Goal: Task Accomplishment & Management: Use online tool/utility

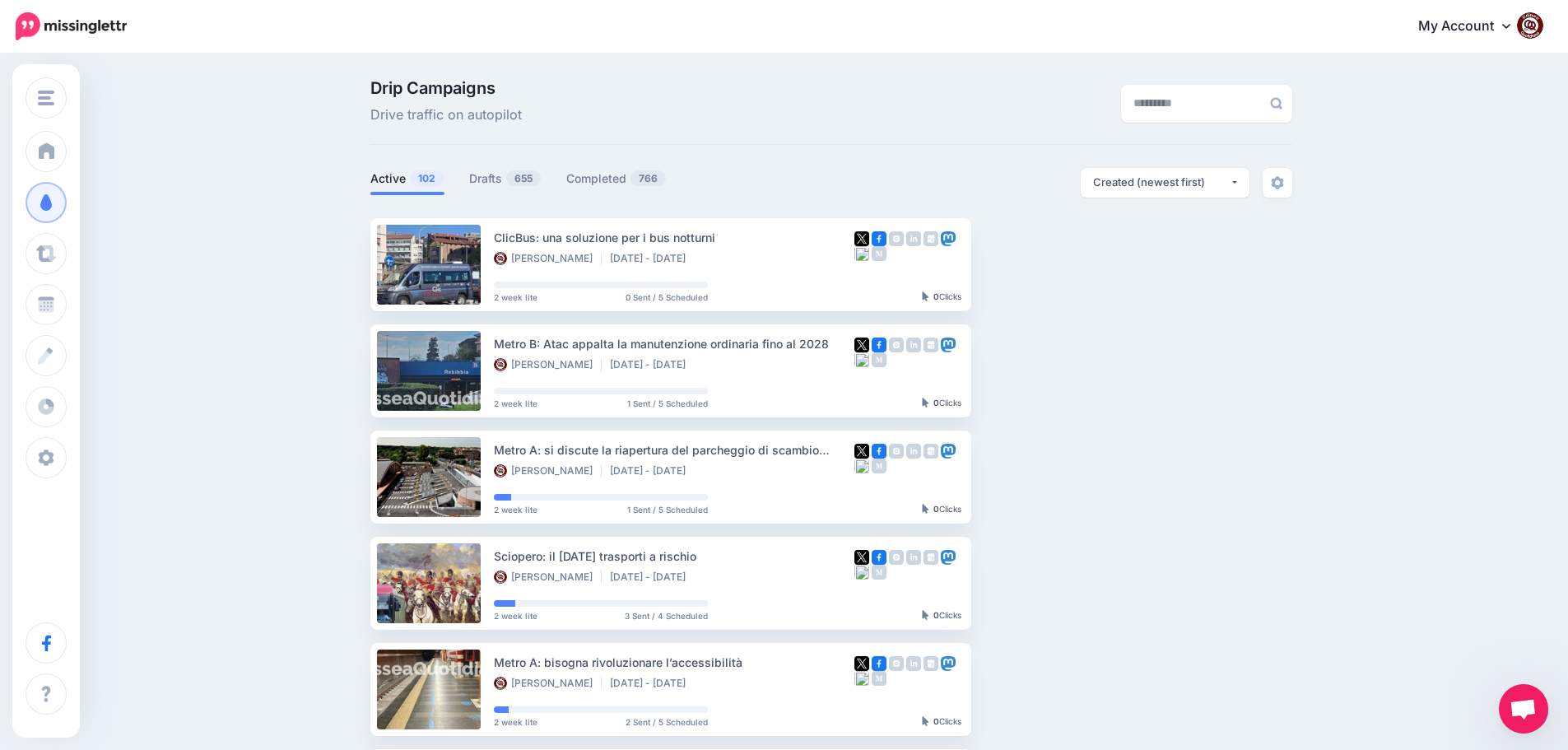
click at [494, 179] on link "Drafts 655" at bounding box center [505, 178] width 72 height 19
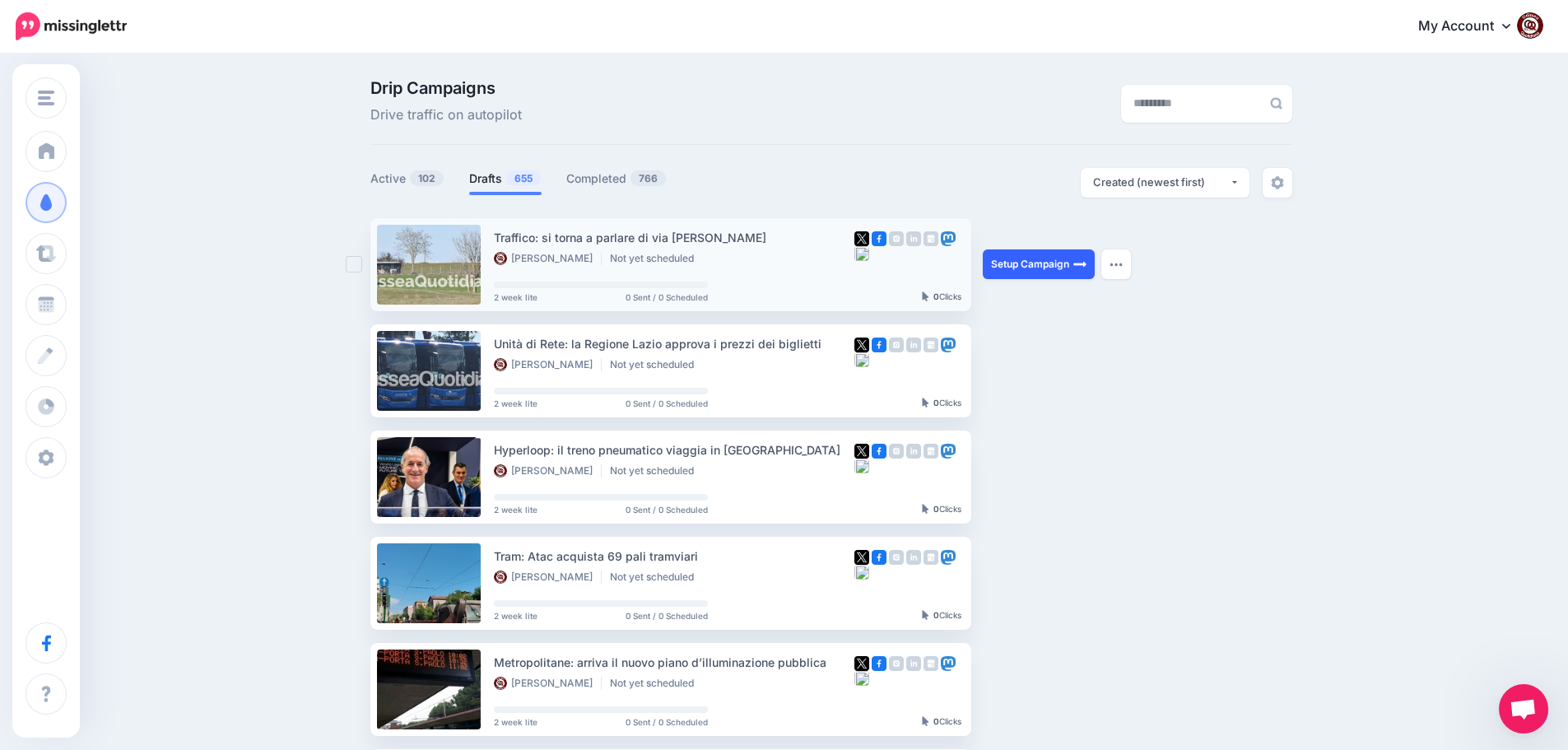
click at [1035, 259] on link "Setup Campaign" at bounding box center [1038, 264] width 112 height 29
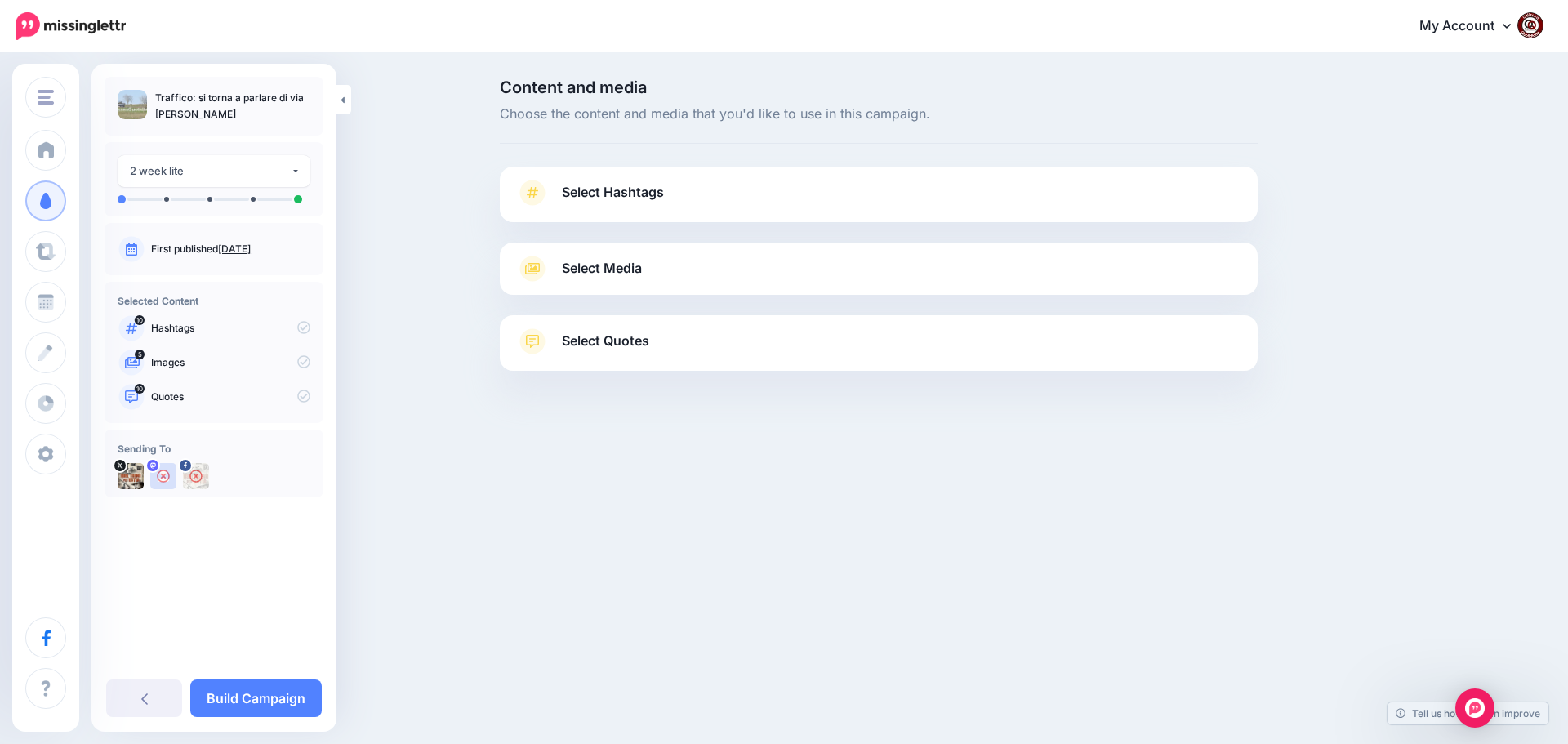
click at [601, 188] on span "Select Hashtags" at bounding box center [613, 192] width 102 height 22
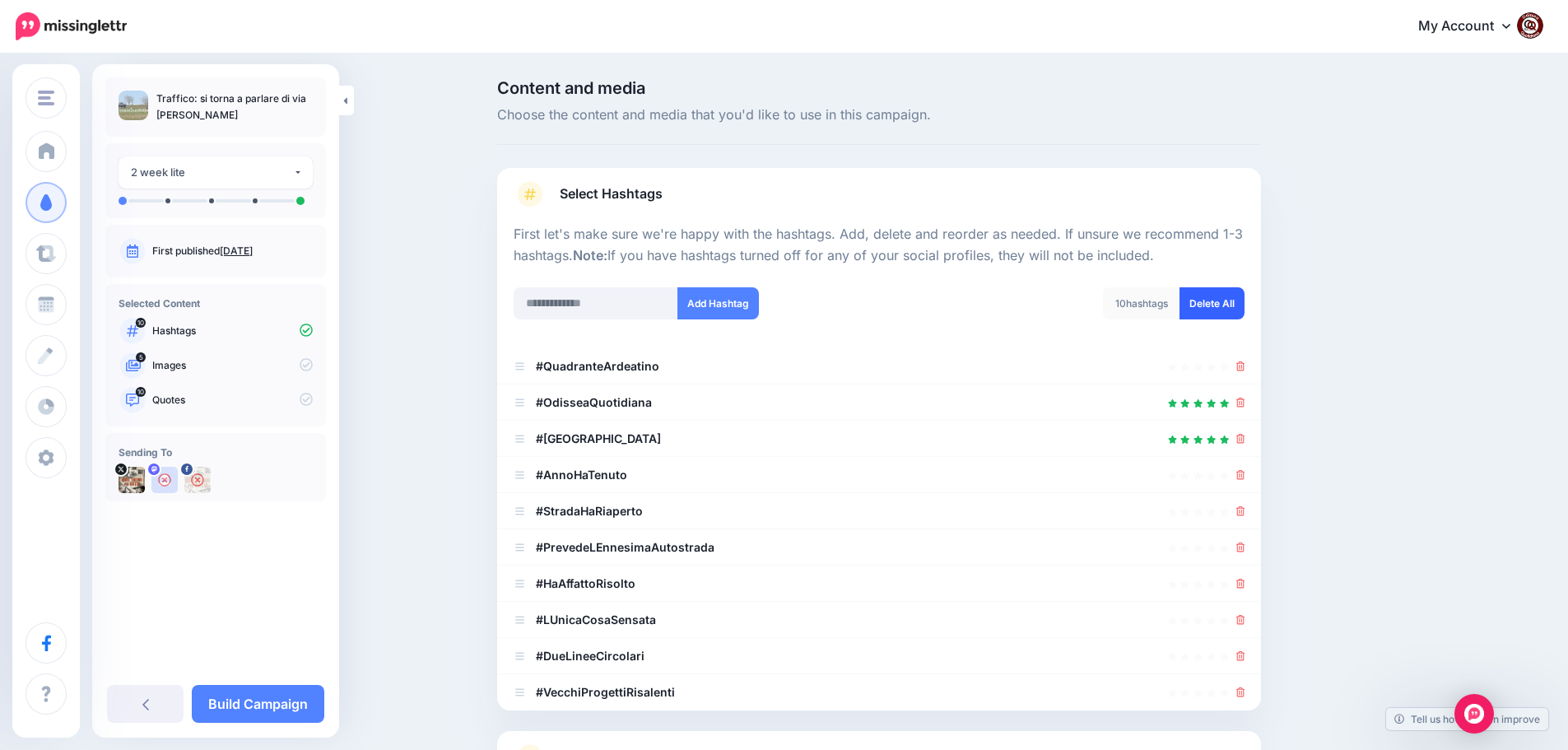
click at [1222, 298] on link "Delete All" at bounding box center [1212, 304] width 65 height 32
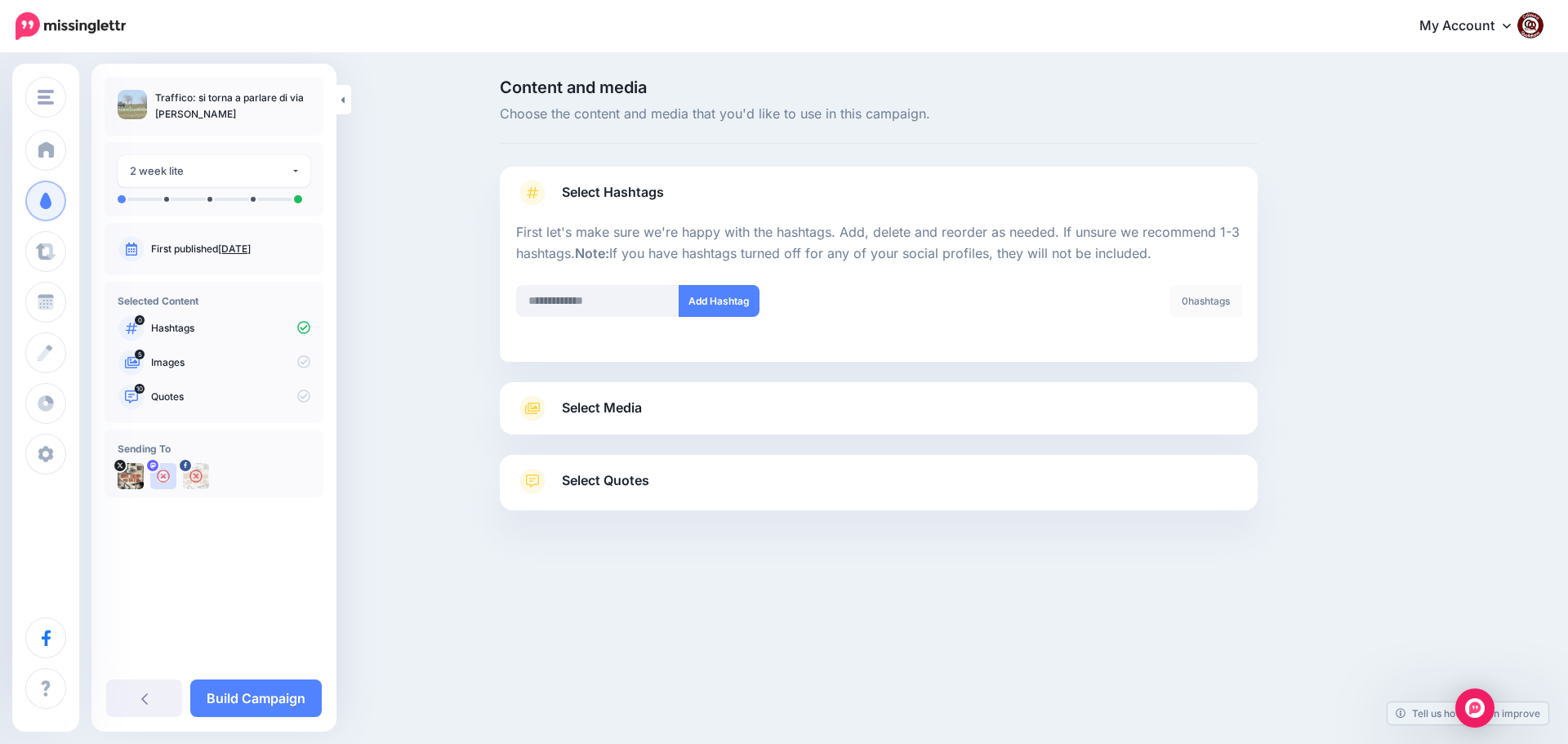
click at [608, 525] on div at bounding box center [878, 551] width 757 height 82
click at [602, 488] on span "Select Quotes" at bounding box center [606, 480] width 88 height 22
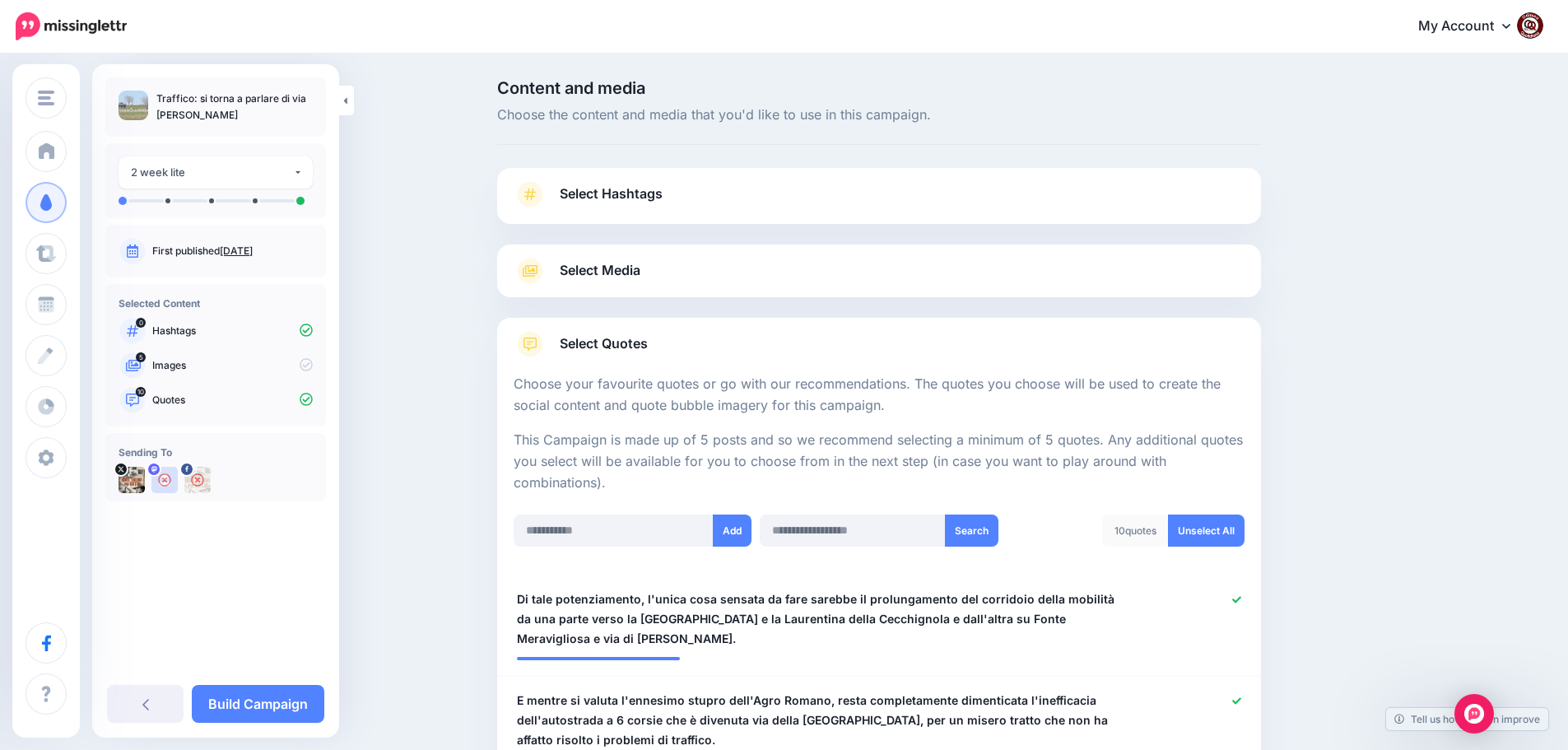
click at [606, 267] on span "Select Media" at bounding box center [600, 270] width 81 height 22
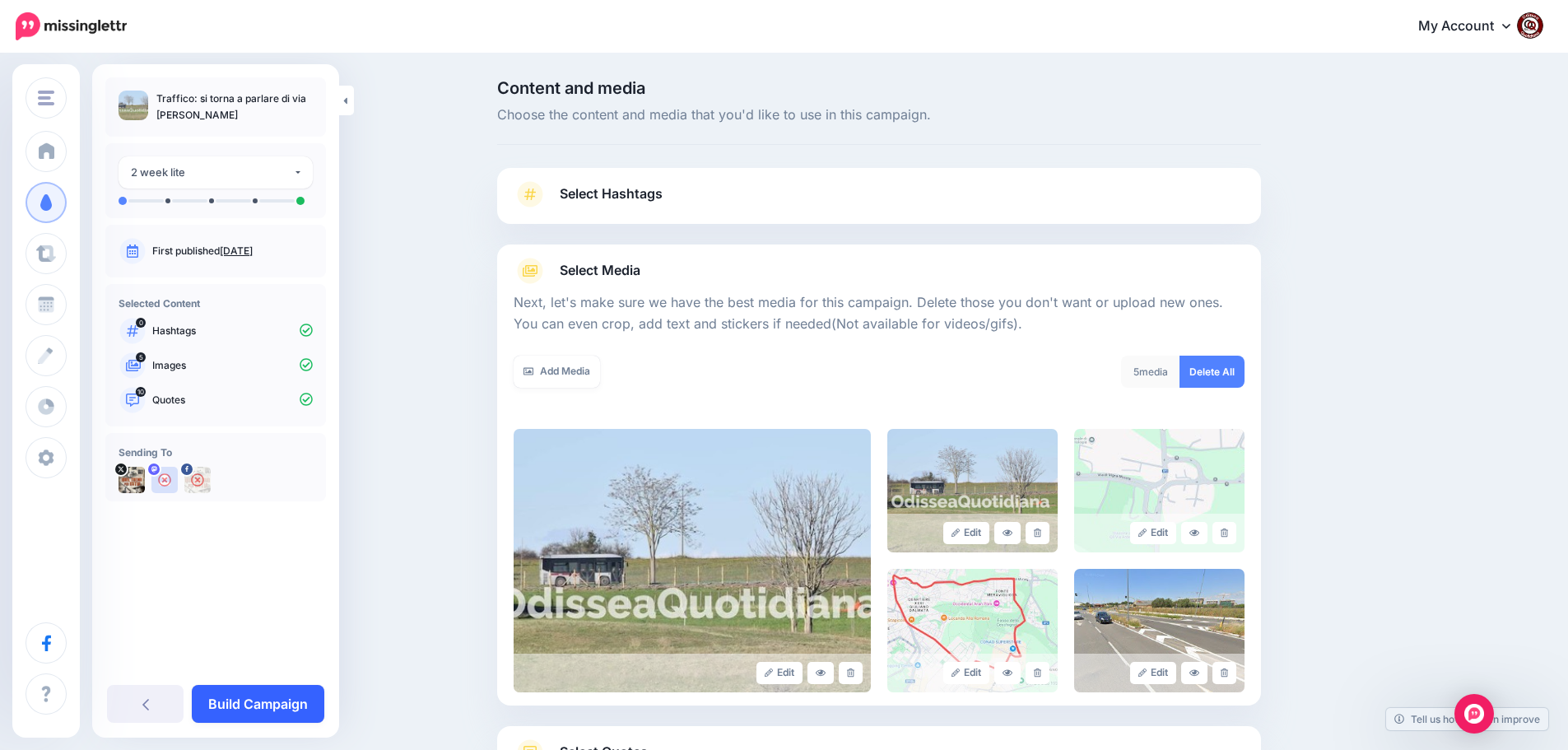
click at [266, 693] on link "Build Campaign" at bounding box center [258, 704] width 133 height 38
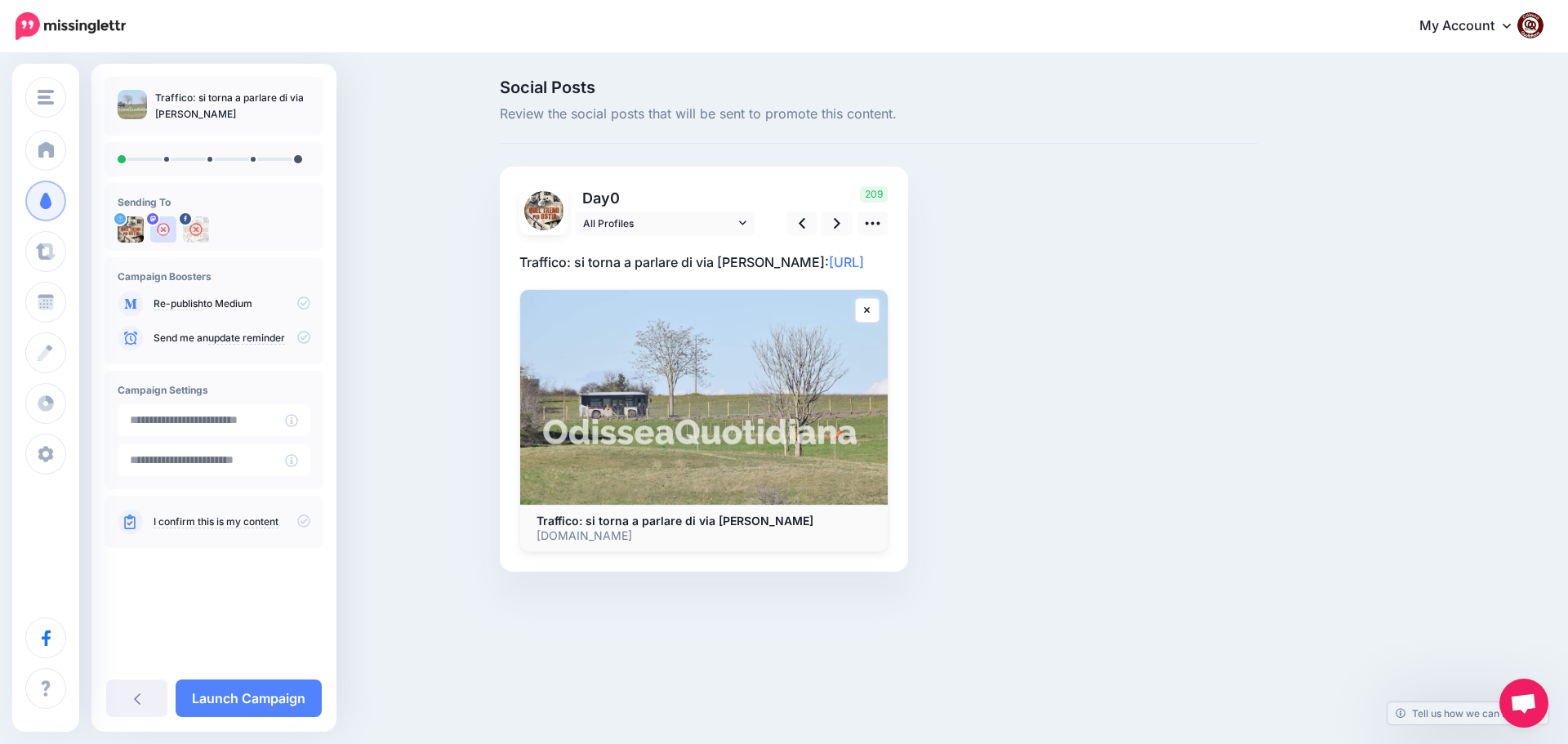
click at [732, 259] on p "Traffico: si torna a parlare di via [PERSON_NAME]: [URL]" at bounding box center [704, 262] width 369 height 21
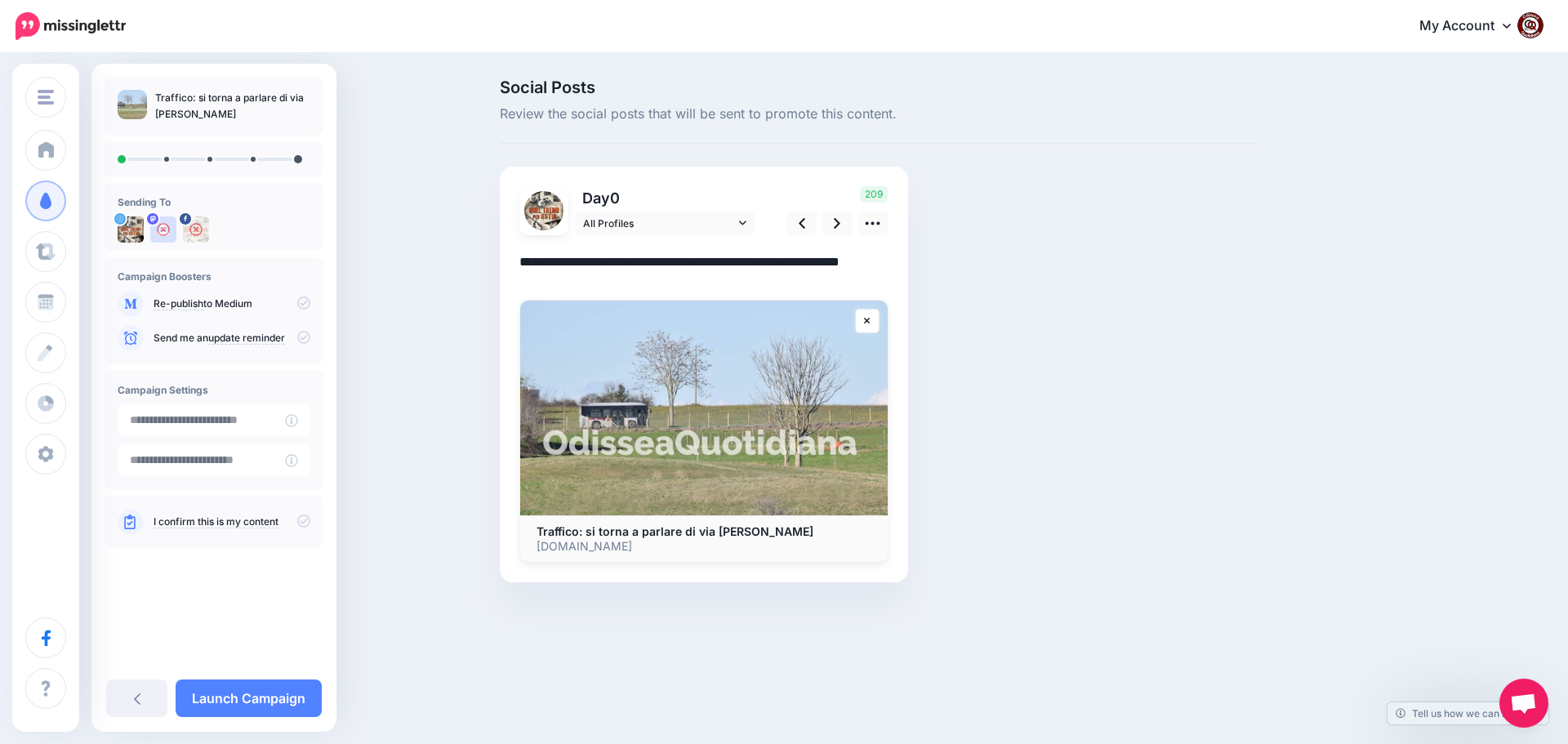
drag, startPoint x: 761, startPoint y: 261, endPoint x: 521, endPoint y: 261, distance: 240.0
click at [521, 261] on textarea "**********" at bounding box center [704, 268] width 369 height 32
paste textarea "**********"
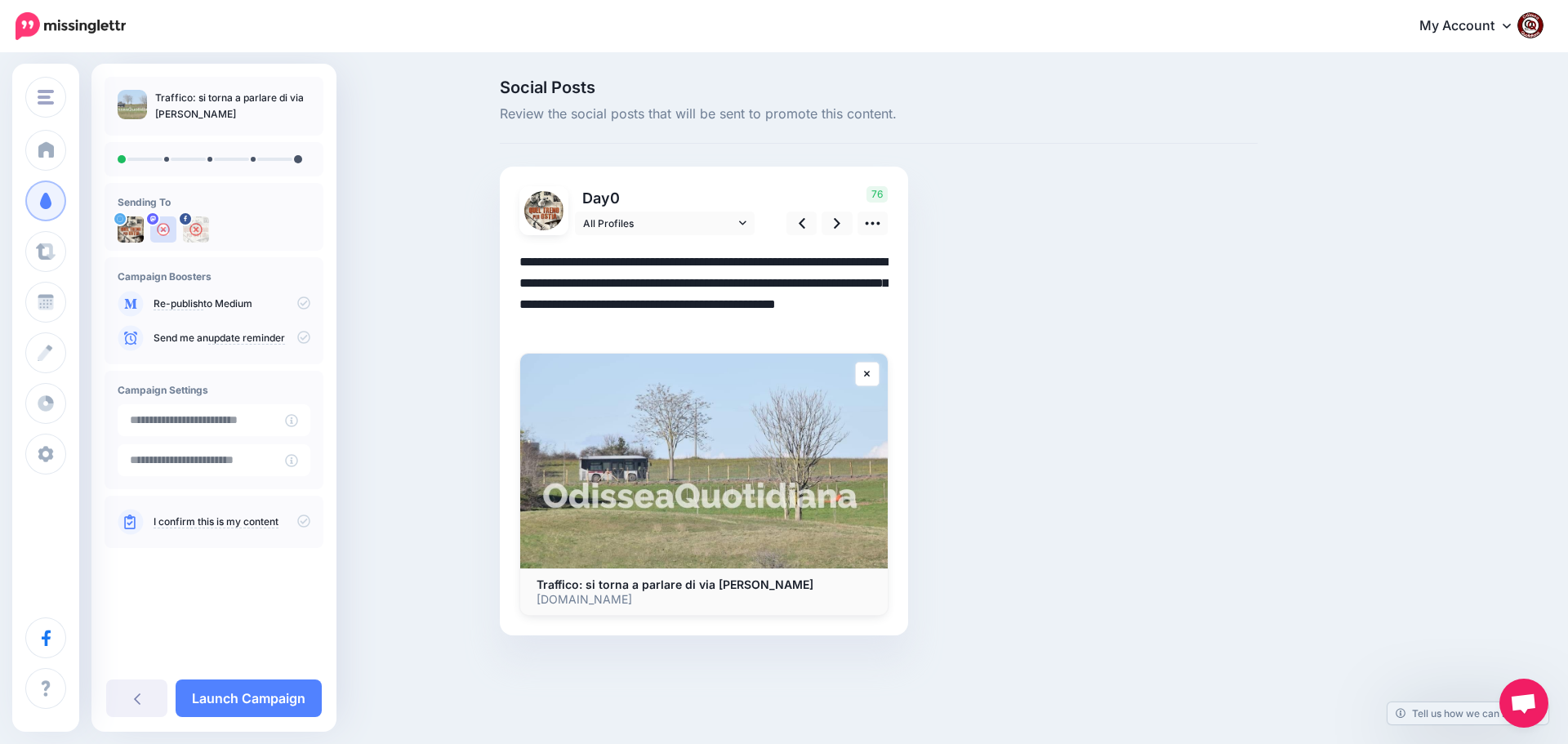
click at [644, 300] on textarea "**********" at bounding box center [704, 294] width 369 height 85
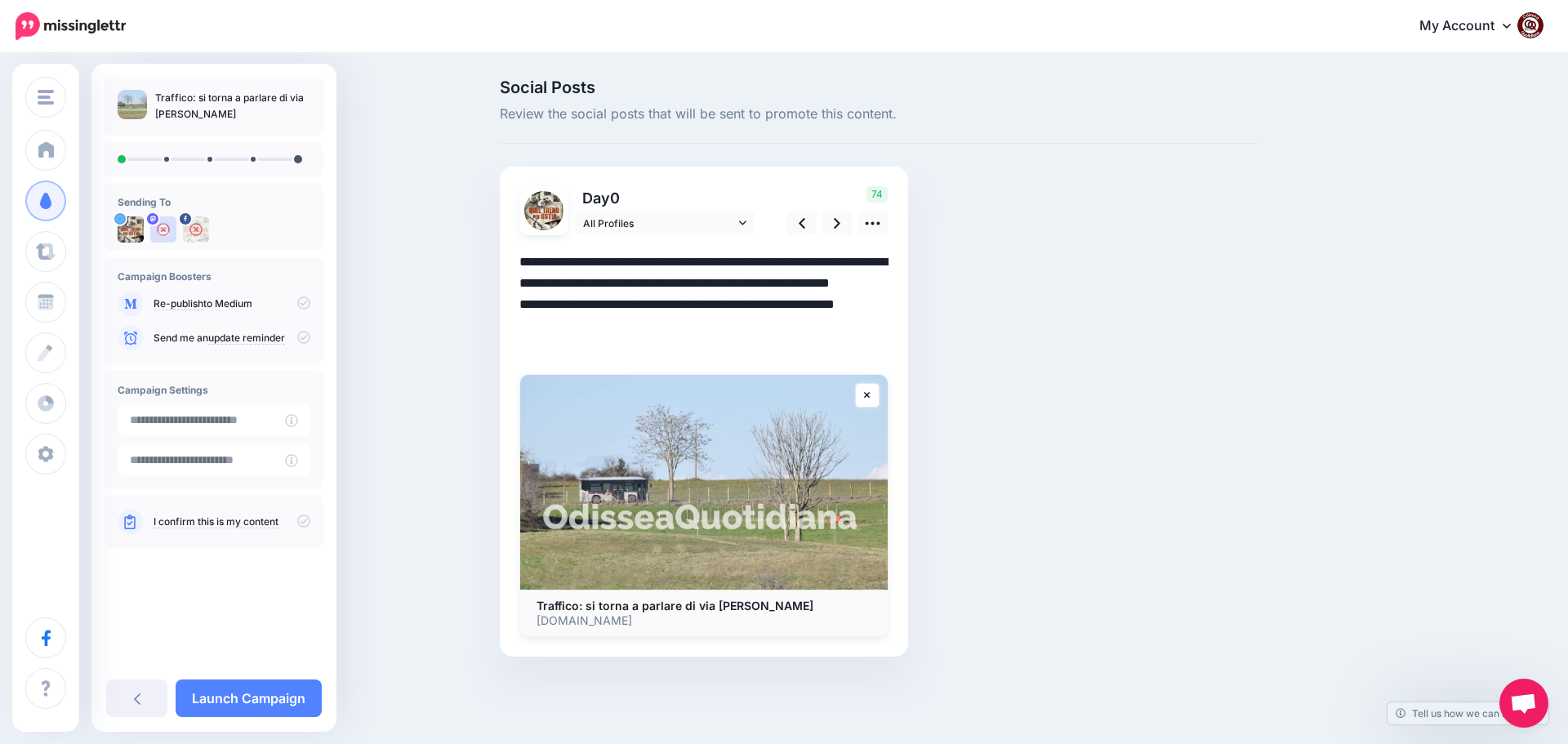
click at [689, 327] on textarea "**********" at bounding box center [704, 304] width 369 height 106
click at [627, 344] on textarea "**********" at bounding box center [704, 304] width 369 height 106
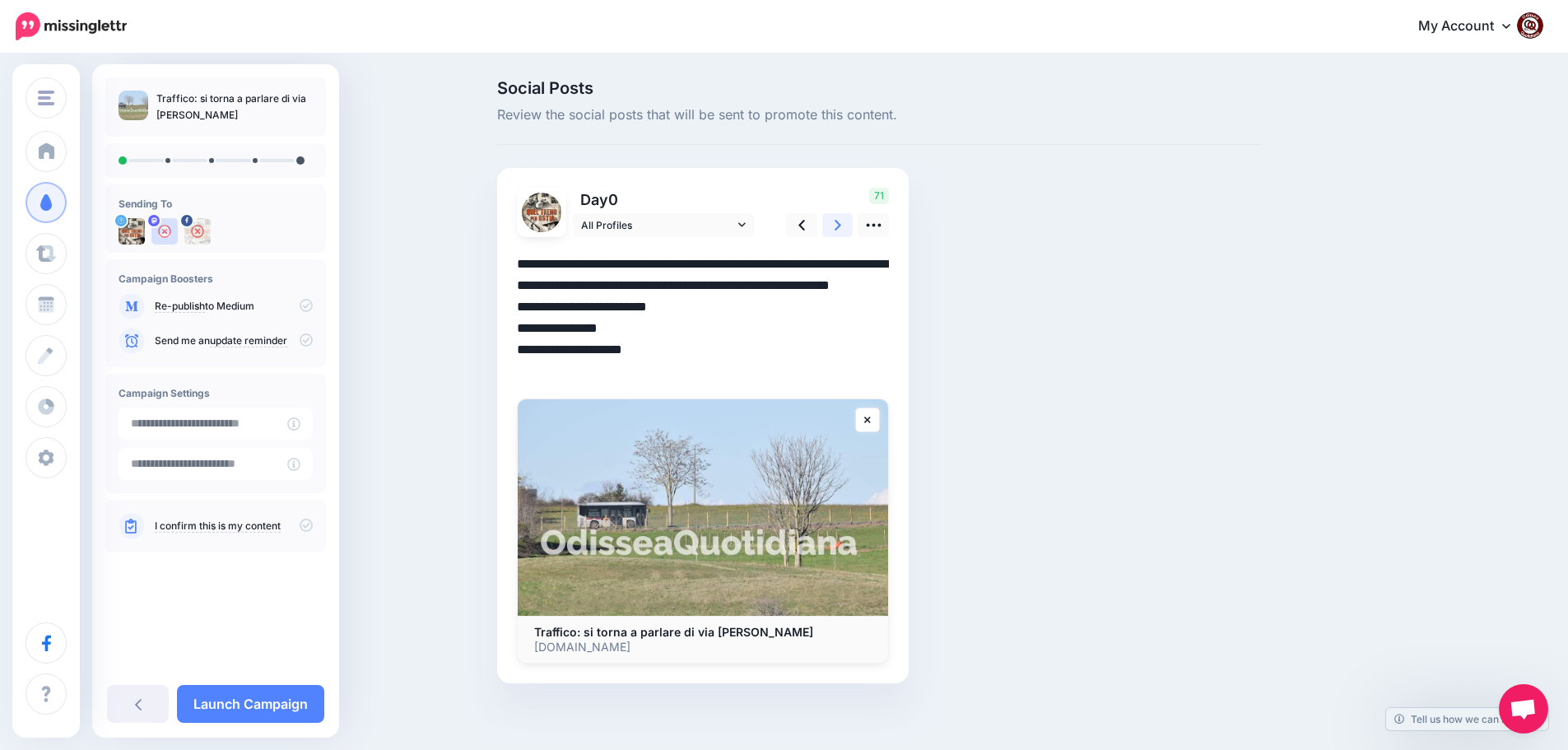
click at [834, 225] on link at bounding box center [837, 225] width 31 height 24
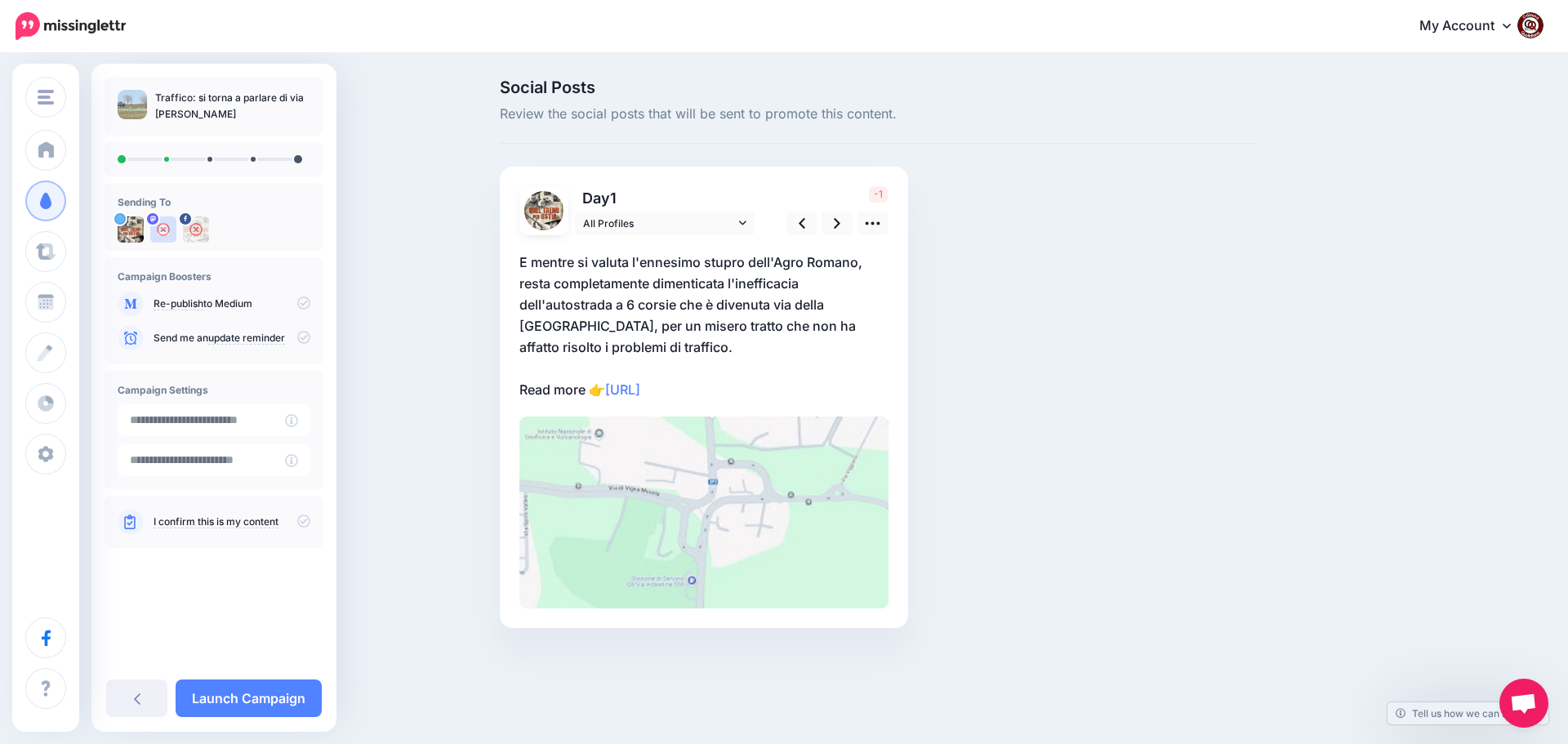
click at [688, 343] on p "E mentre si valuta l'ennesimo stupro dell'Agro Romano, resta completamente dime…" at bounding box center [704, 326] width 369 height 148
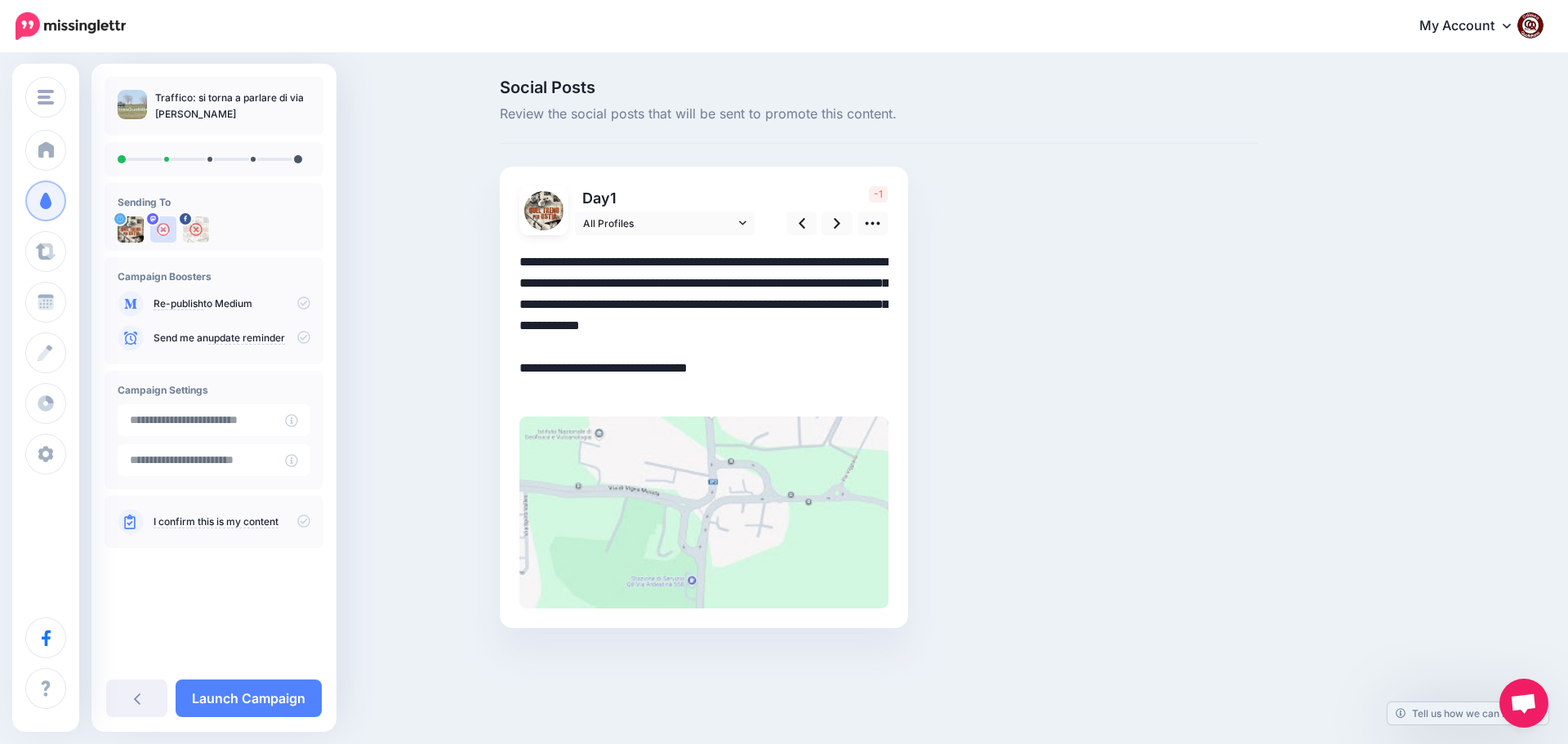
drag, startPoint x: 680, startPoint y: 344, endPoint x: 506, endPoint y: 264, distance: 191.5
click at [506, 264] on div "Day 1 All Profiles" at bounding box center [703, 397] width 408 height 461
paste textarea
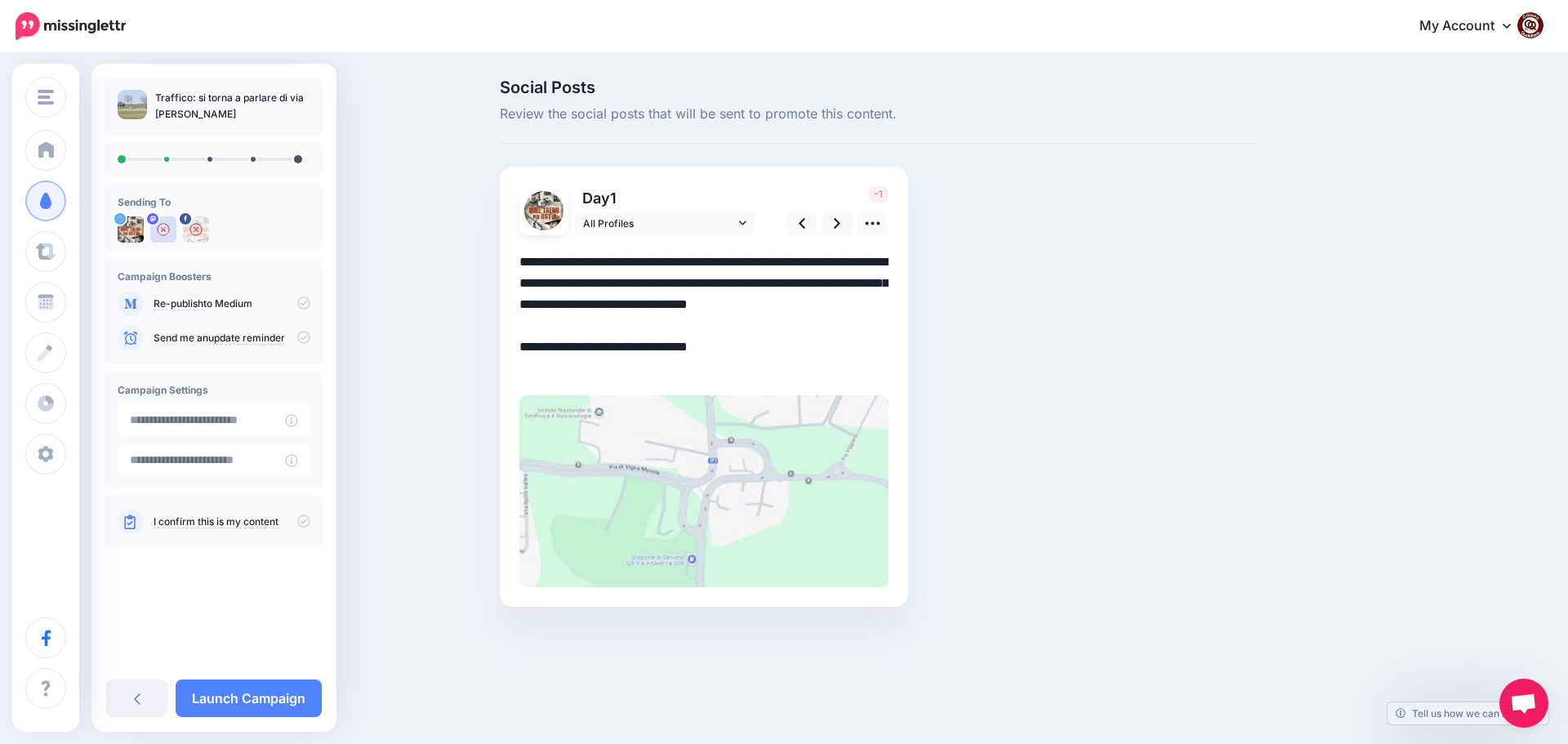
drag, startPoint x: 582, startPoint y: 371, endPoint x: 519, endPoint y: 370, distance: 63.0
click at [516, 369] on div "Day 1 All Profiles" at bounding box center [703, 387] width 408 height 440
click at [834, 229] on icon at bounding box center [837, 223] width 7 height 18
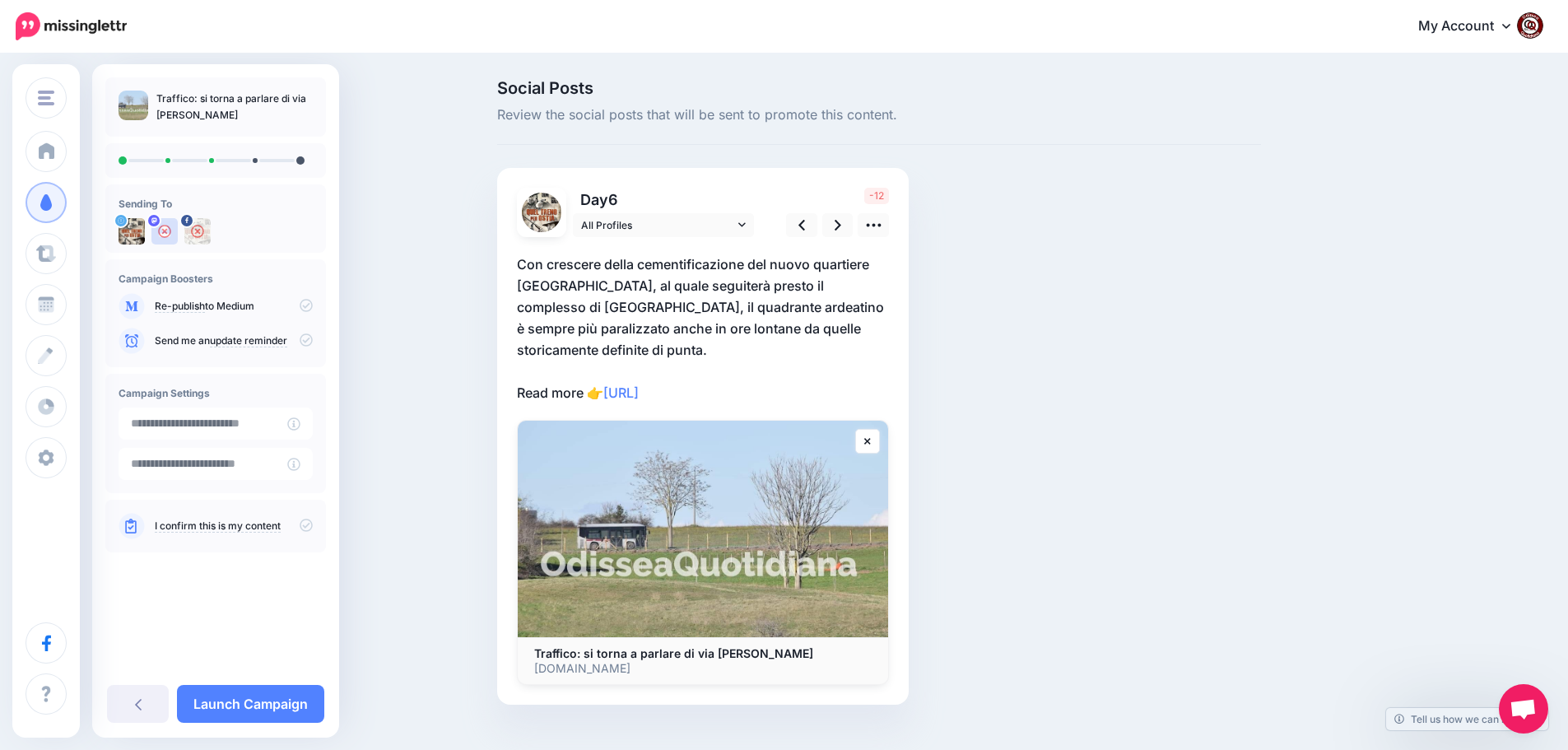
click at [592, 384] on p "Con crescere della cementificazione del nuovo quartiere Cecchignola Ovest, al q…" at bounding box center [703, 329] width 372 height 150
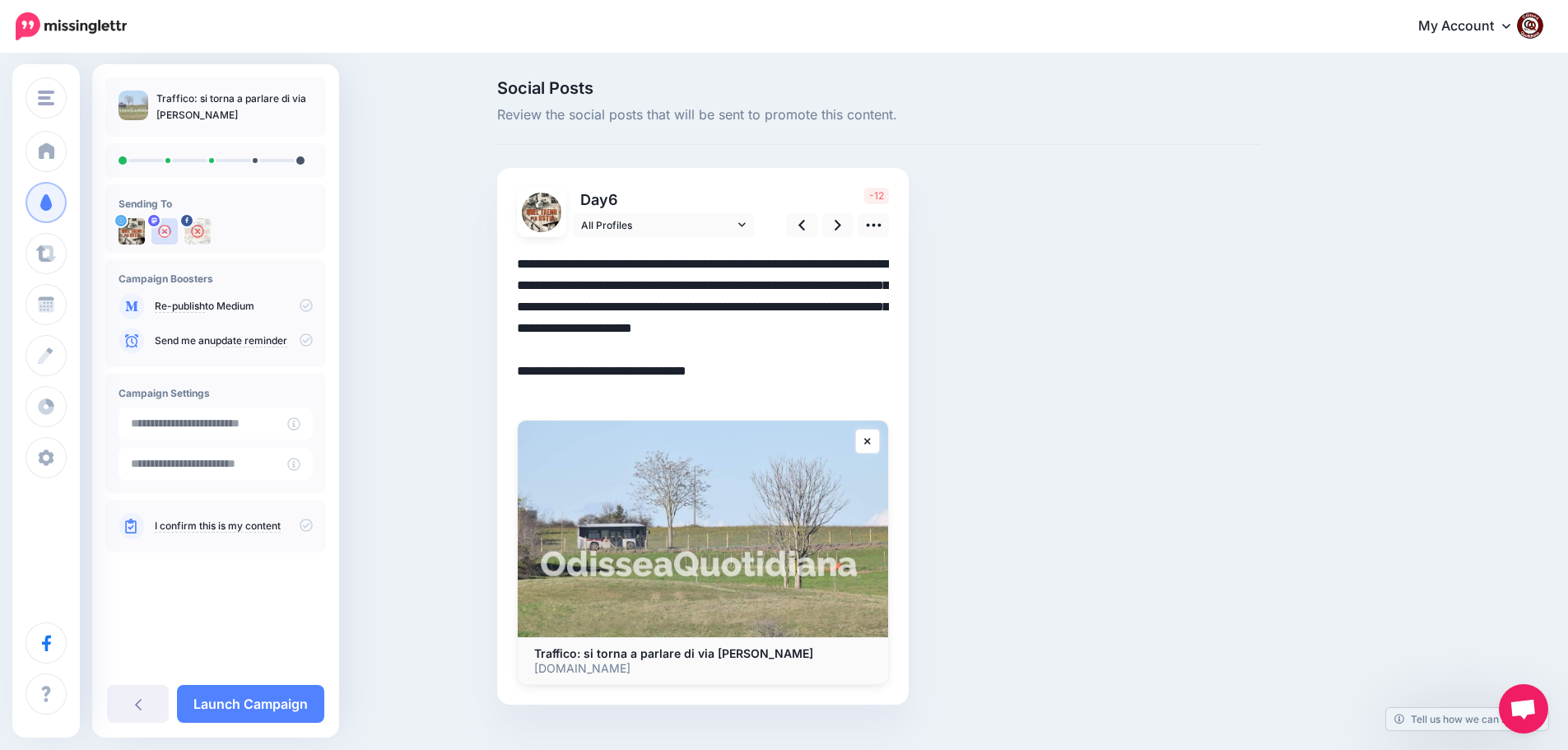
drag, startPoint x: 590, startPoint y: 393, endPoint x: 495, endPoint y: 244, distance: 176.7
click at [495, 244] on div "Social Posts Review the social posts that will be sent to promote this content.…" at bounding box center [879, 417] width 789 height 674
paste textarea
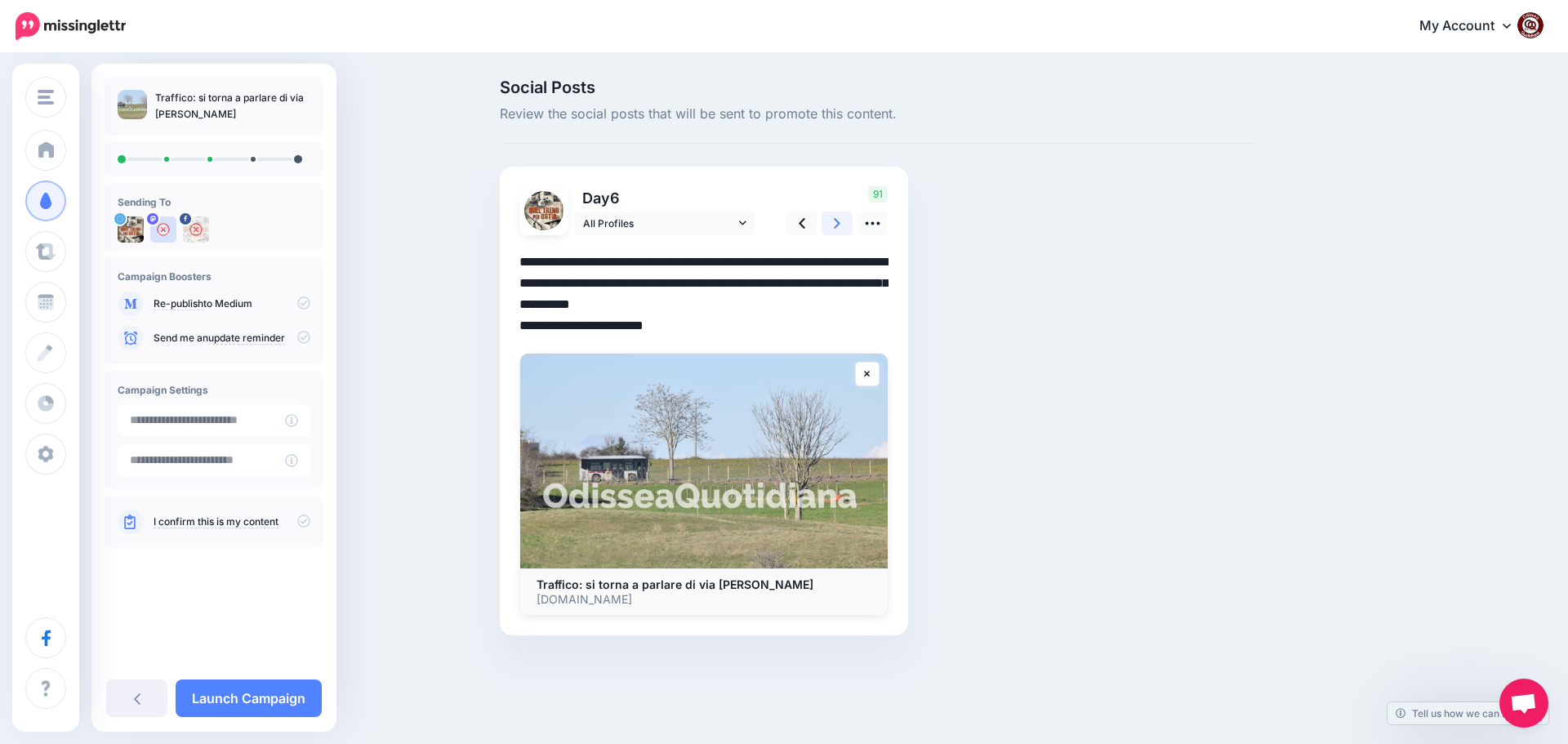
click at [842, 223] on link at bounding box center [837, 224] width 31 height 23
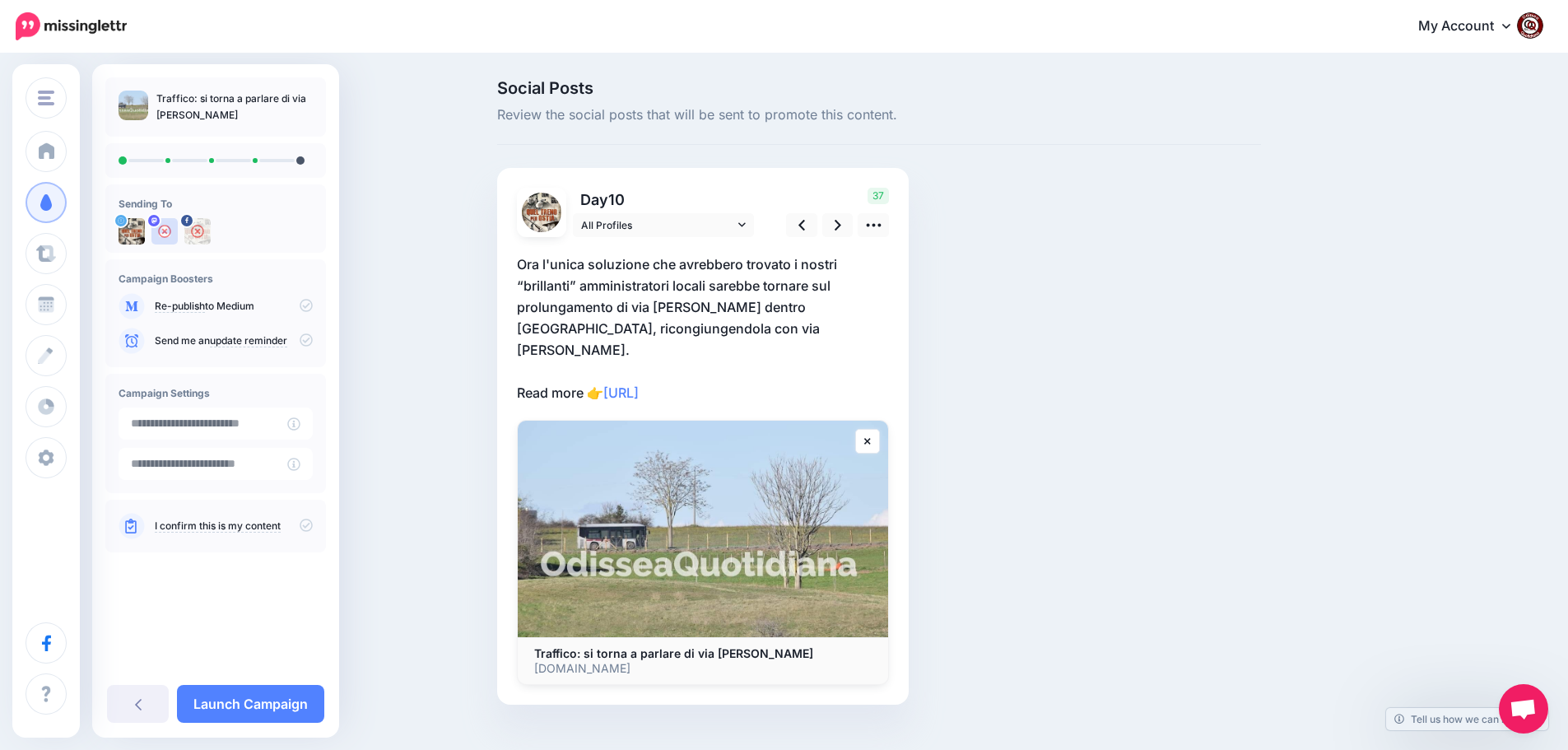
click at [590, 372] on p "Ora l'unica soluzione che avrebbero trovato i nostri “brillanti” amministratori…" at bounding box center [703, 329] width 372 height 150
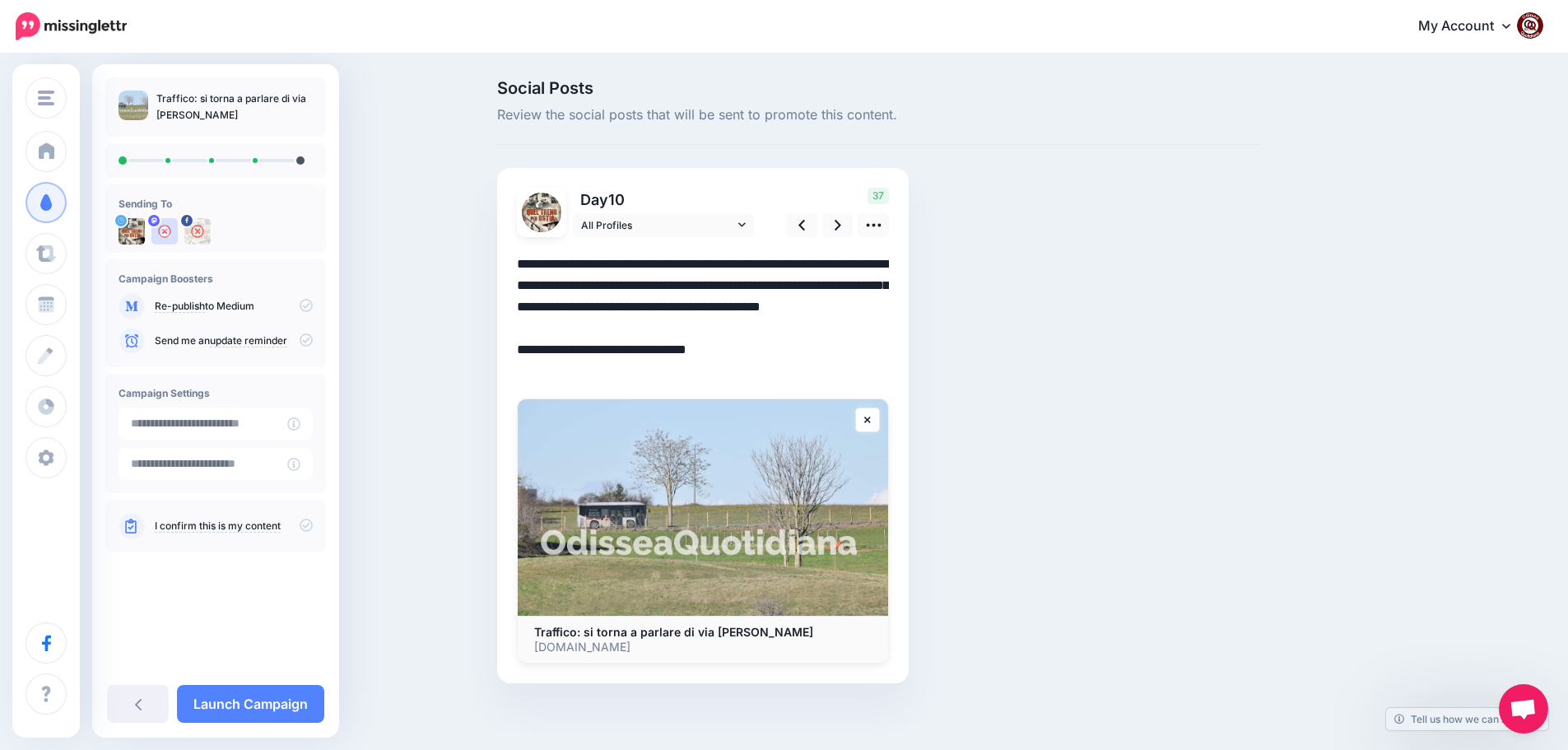
drag, startPoint x: 590, startPoint y: 373, endPoint x: 515, endPoint y: 261, distance: 134.8
click at [515, 261] on div "Day 10 All Profiles" at bounding box center [702, 425] width 411 height 515
paste textarea
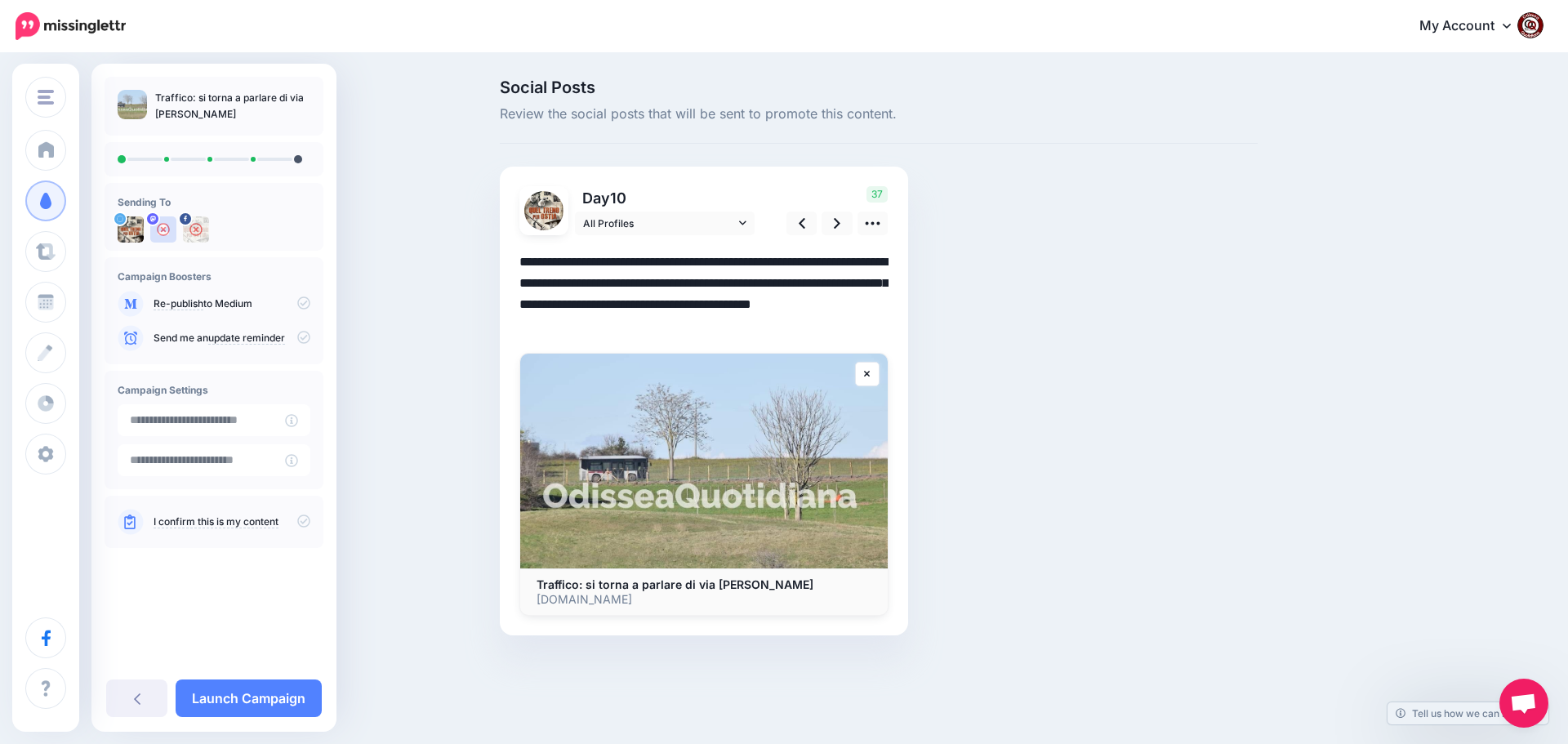
click at [821, 305] on textarea "**********" at bounding box center [704, 294] width 369 height 85
click at [838, 227] on icon at bounding box center [837, 223] width 7 height 18
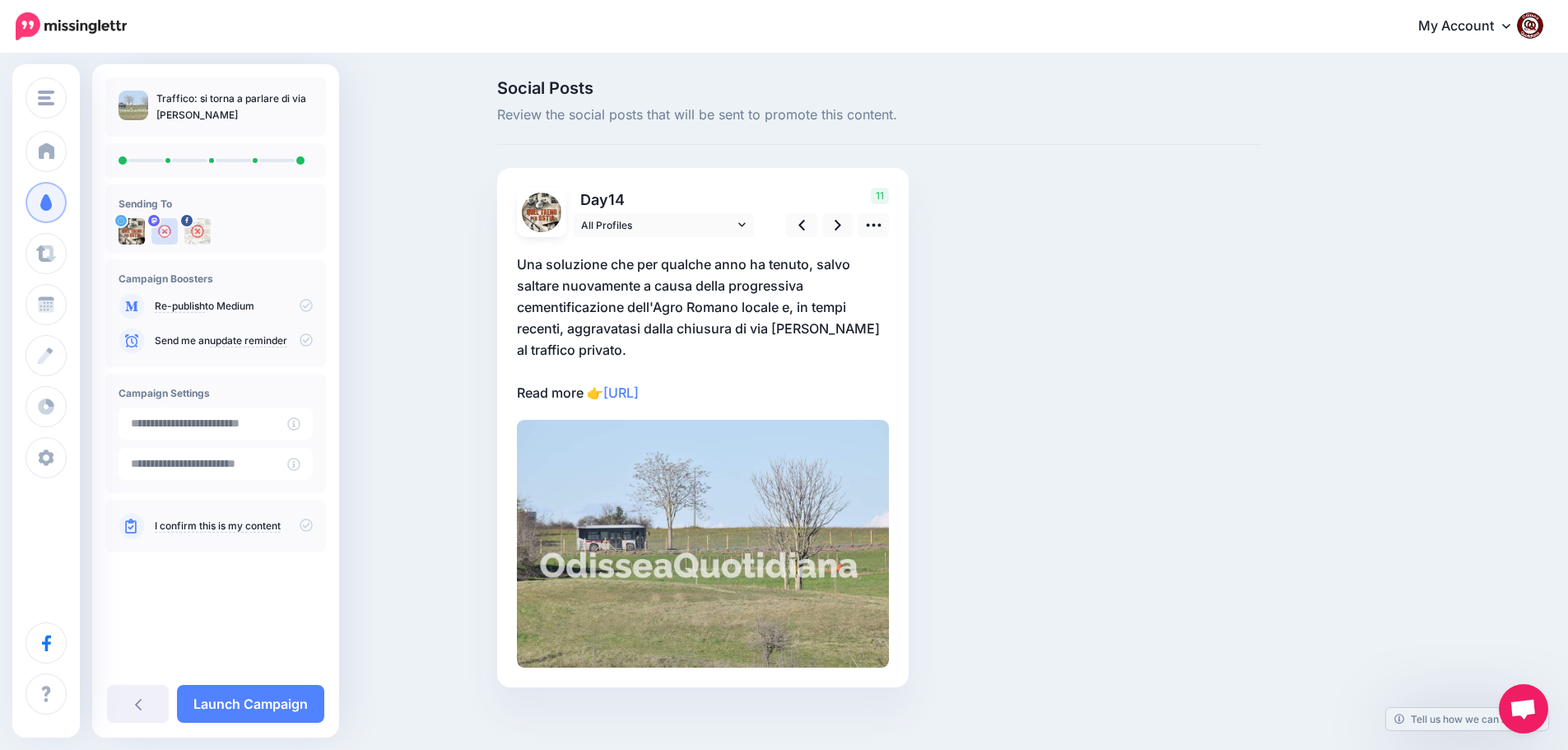
click at [599, 372] on p "Una soluzione che per qualche anno ha tenuto, salvo saltare nuovamente a causa …" at bounding box center [703, 329] width 372 height 150
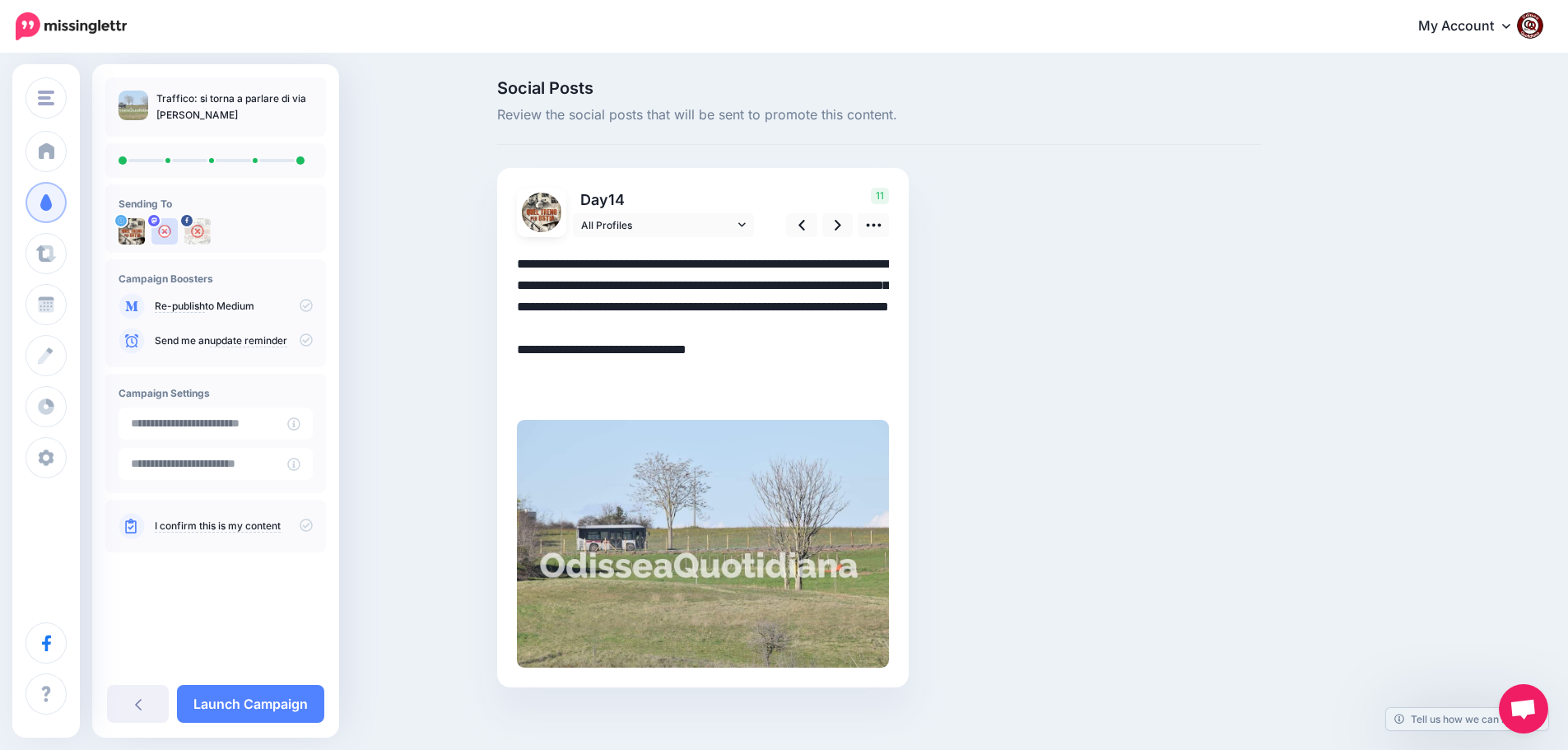
drag, startPoint x: 590, startPoint y: 392, endPoint x: 500, endPoint y: 257, distance: 162.2
click at [500, 257] on div "Social Posts Review the social posts that will be sent to promote this content.…" at bounding box center [879, 408] width 789 height 657
paste textarea
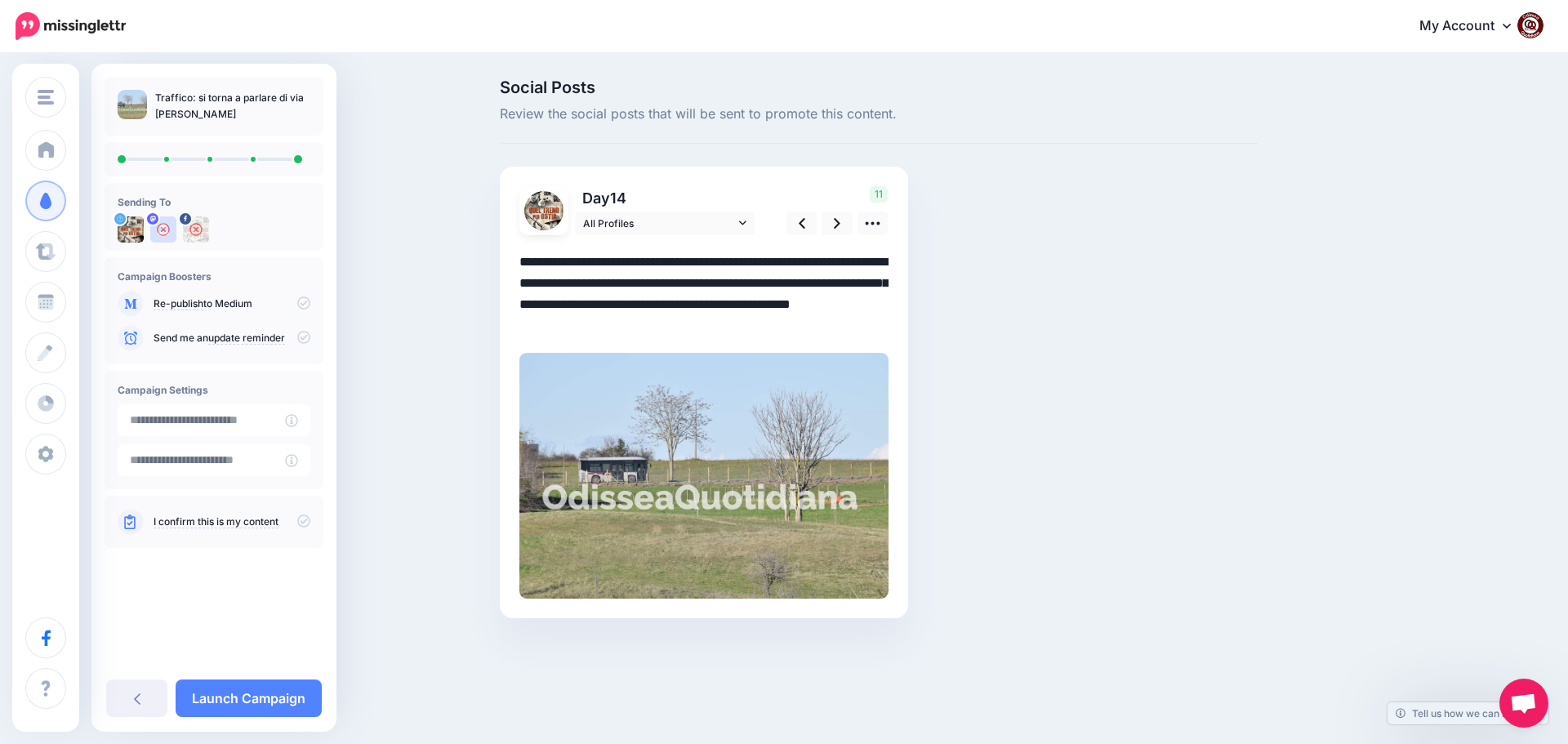
click at [754, 304] on textarea "**********" at bounding box center [704, 294] width 369 height 85
type textarea "**********"
click at [841, 222] on link at bounding box center [837, 224] width 31 height 23
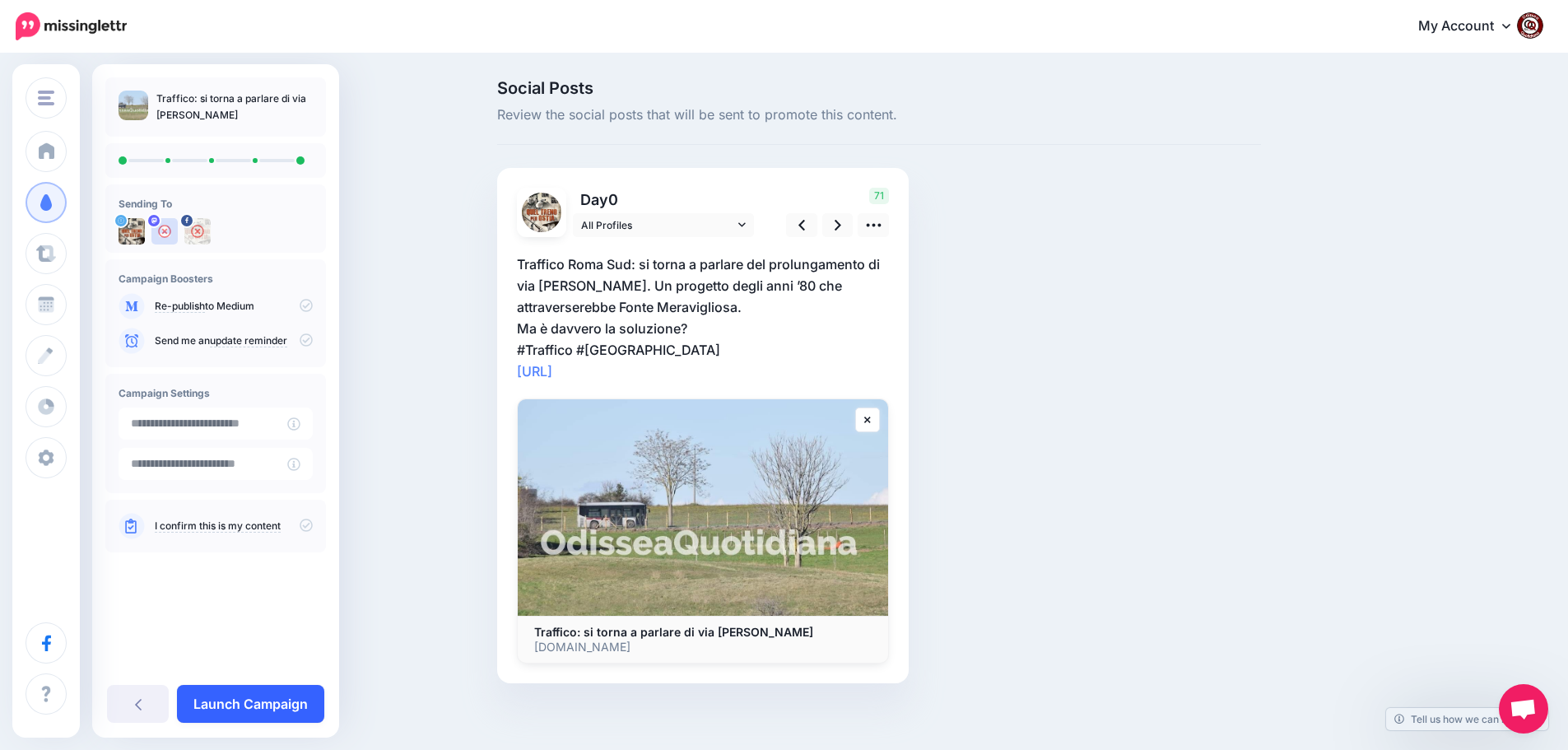
click at [240, 700] on link "Launch Campaign" at bounding box center [250, 704] width 147 height 38
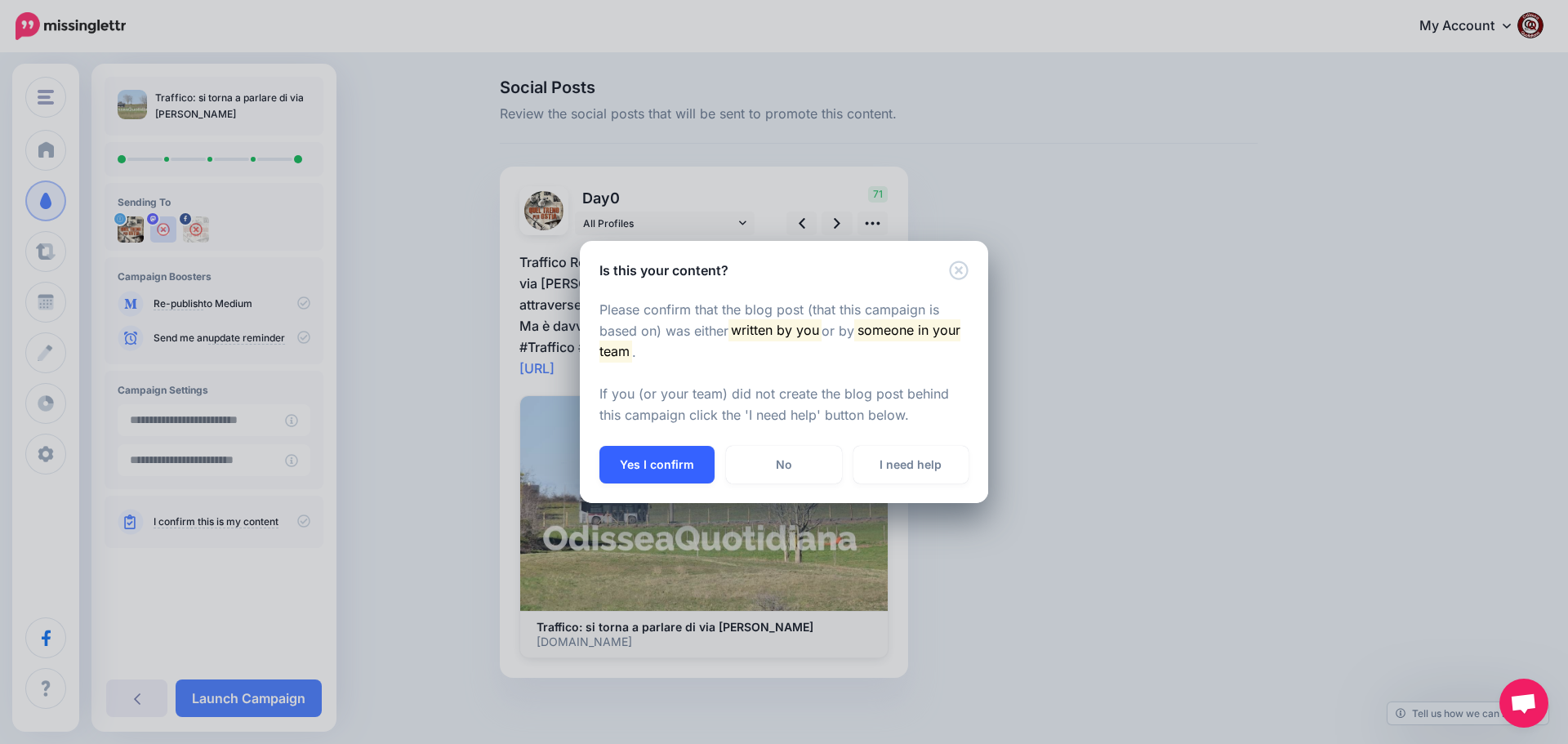
click at [654, 464] on button "Yes I confirm" at bounding box center [657, 465] width 115 height 38
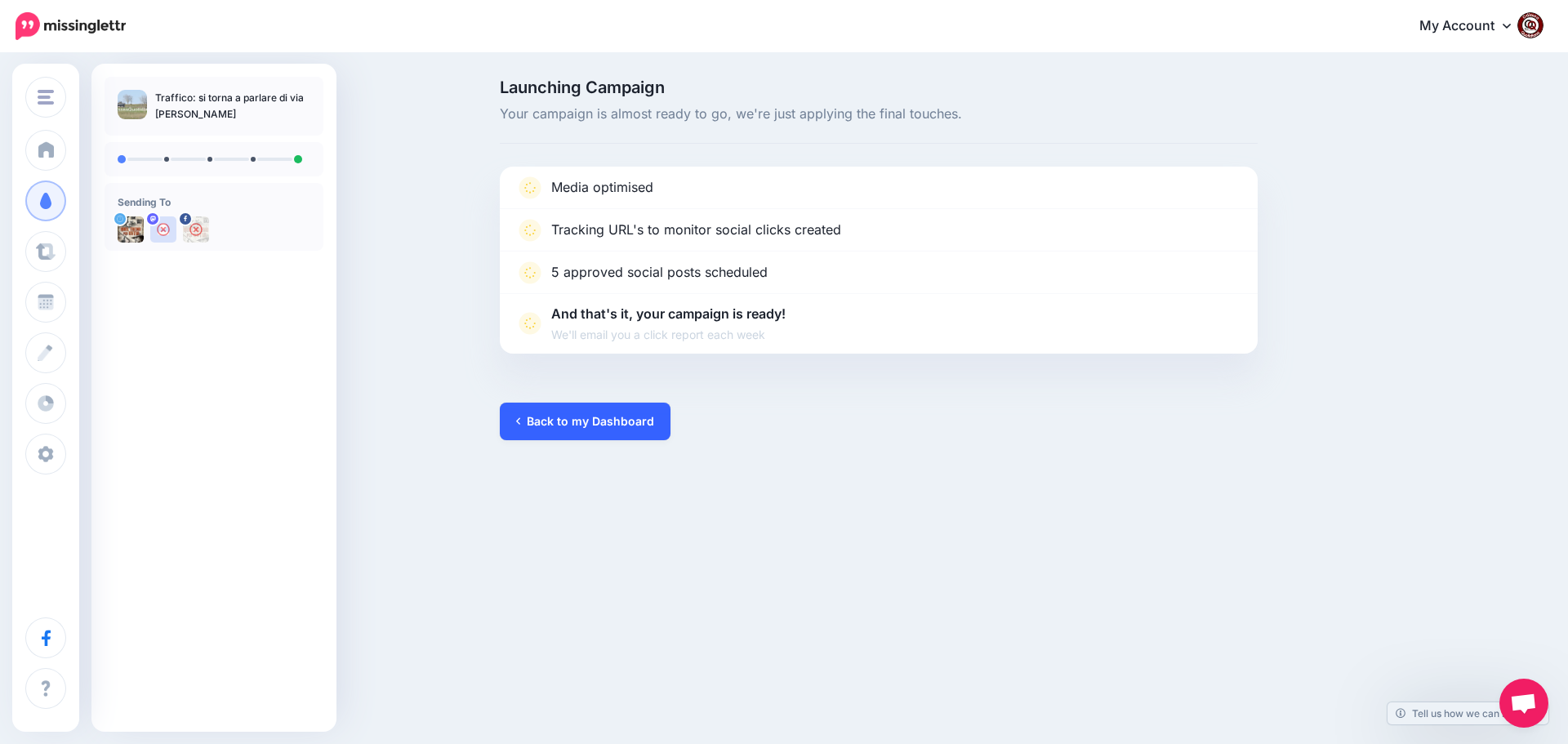
click at [557, 417] on link "Back to my Dashboard" at bounding box center [585, 421] width 171 height 38
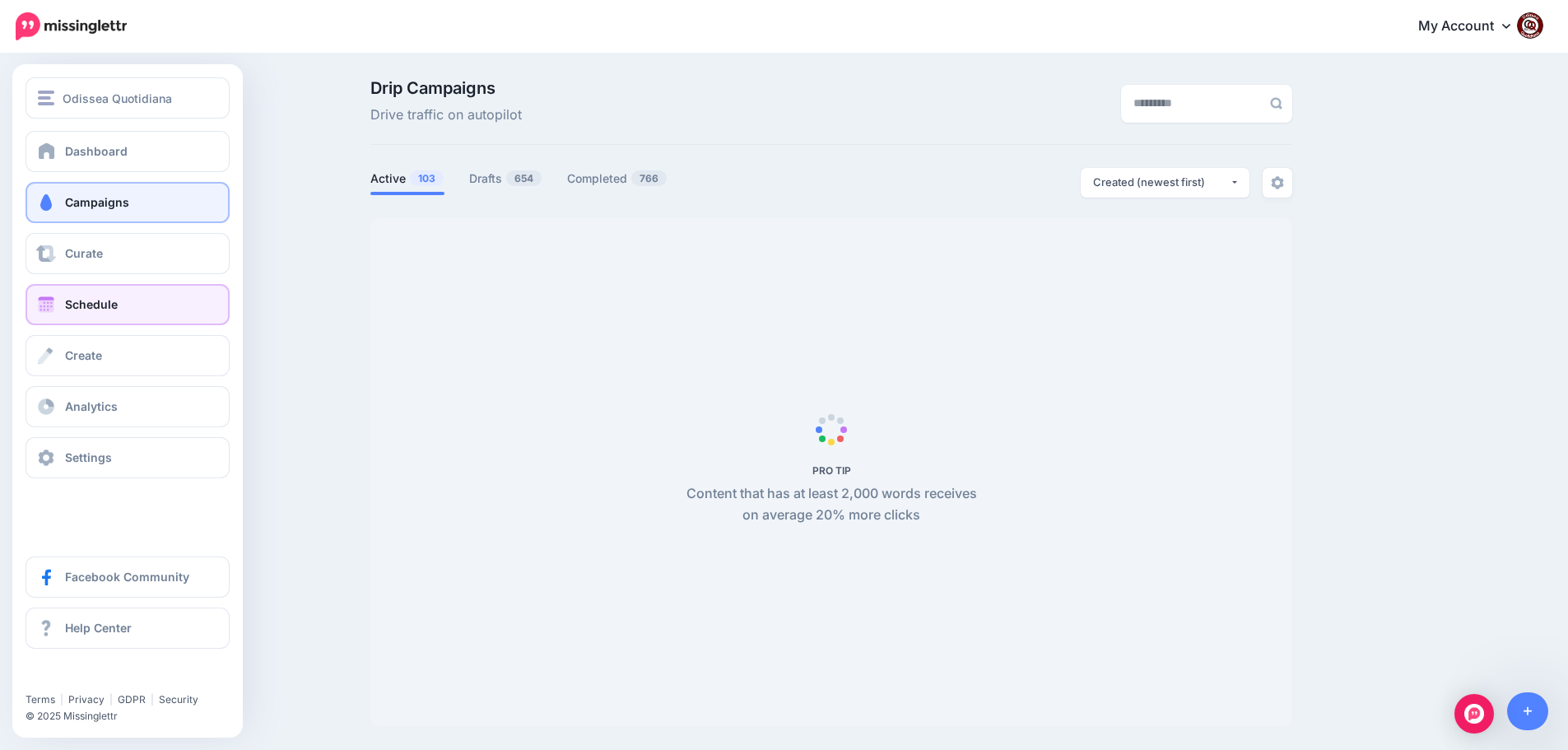
click at [92, 303] on span "Schedule" at bounding box center [91, 304] width 53 height 14
